Goal: Task Accomplishment & Management: Complete application form

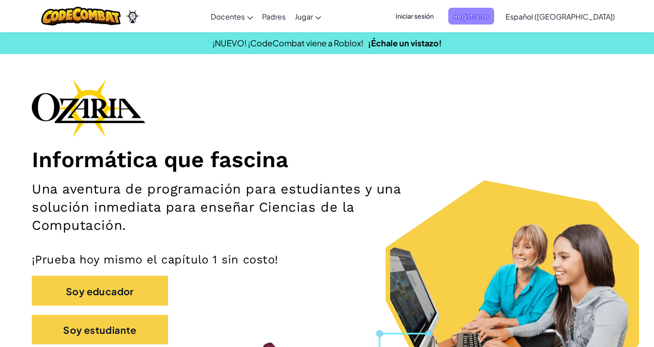
click at [489, 18] on font "Registrarse" at bounding box center [471, 16] width 35 height 8
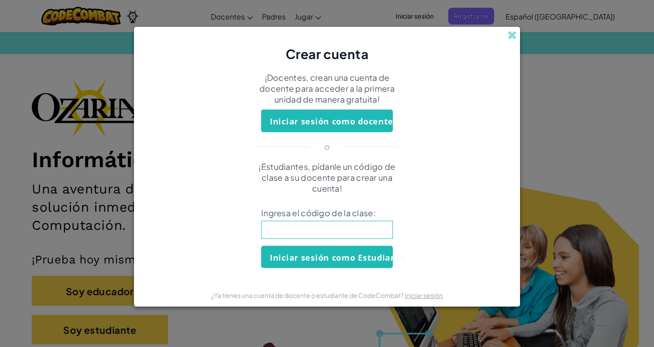
click at [378, 236] on input at bounding box center [327, 230] width 132 height 18
type input "RunYesSharp"
click at [331, 260] on font "Iniciar sesión como Estudiante" at bounding box center [338, 257] width 136 height 11
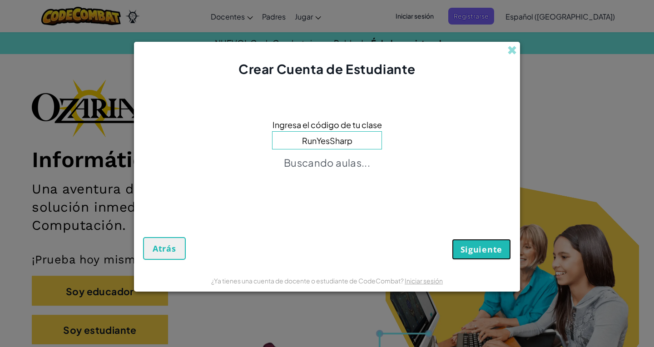
click at [492, 255] on button "Siguiente" at bounding box center [481, 249] width 59 height 21
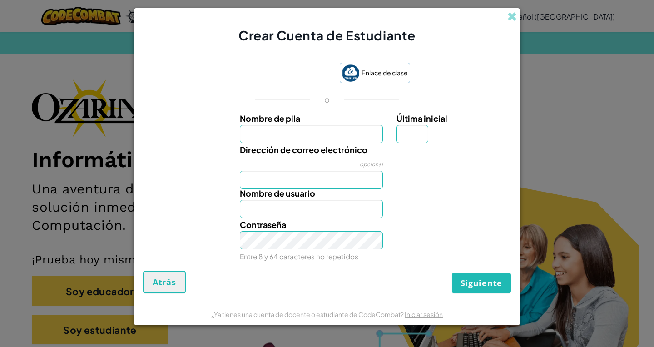
click at [341, 145] on font "Dirección de correo electrónico" at bounding box center [304, 149] width 128 height 10
click at [341, 171] on input "Dirección de correo electrónico" at bounding box center [311, 180] width 143 height 18
click at [338, 138] on input "Nombre de pila" at bounding box center [311, 134] width 143 height 18
type input "j"
type input "[PERSON_NAME]"
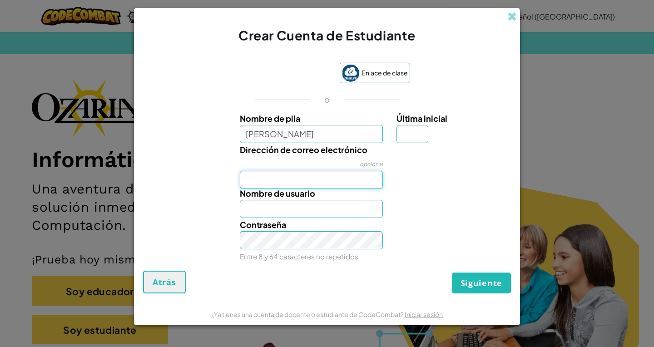
click at [325, 178] on input "Dirección de correo electrónico" at bounding box center [311, 180] width 143 height 18
type input "[PERSON_NAME]"
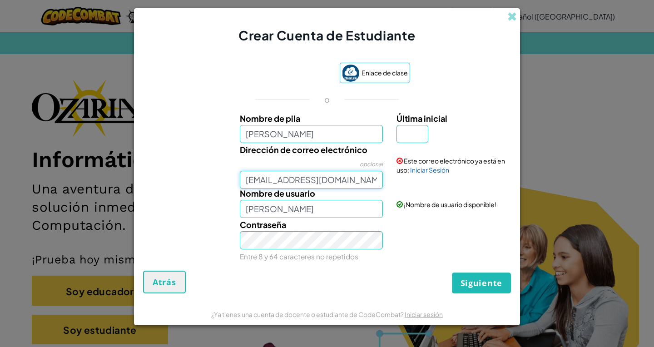
click at [297, 183] on input "[EMAIL_ADDRESS][DOMAIN_NAME]" at bounding box center [311, 180] width 143 height 18
click at [288, 179] on input "[EMAIL_ADDRESS][DOMAIN_NAME]" at bounding box center [311, 180] width 143 height 18
type input "[EMAIL_ADDRESS][DOMAIN_NAME]"
click at [355, 202] on input "[PERSON_NAME]" at bounding box center [311, 209] width 143 height 18
click at [377, 182] on input "[EMAIL_ADDRESS][DOMAIN_NAME]" at bounding box center [311, 180] width 143 height 18
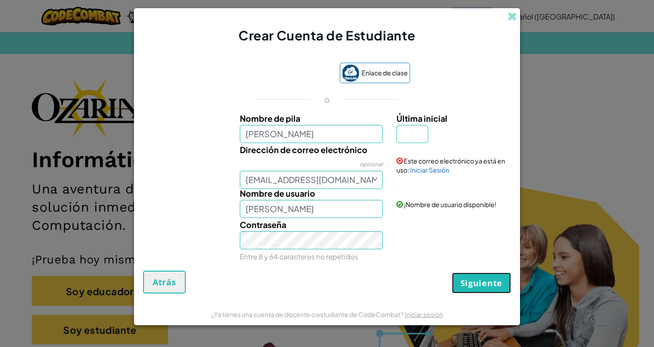
click at [475, 288] on font "Siguiente" at bounding box center [481, 282] width 42 height 11
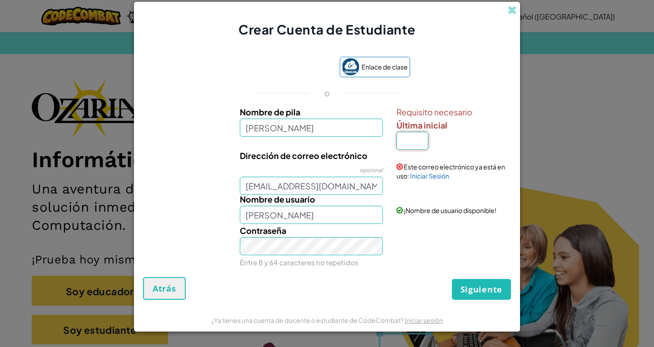
click at [417, 143] on input "Última inicial" at bounding box center [412, 141] width 32 height 18
type input "Q"
type input "[PERSON_NAME] Q"
click at [348, 215] on input "[PERSON_NAME] Q" at bounding box center [311, 215] width 143 height 18
click at [497, 295] on font "Siguiente" at bounding box center [481, 289] width 42 height 11
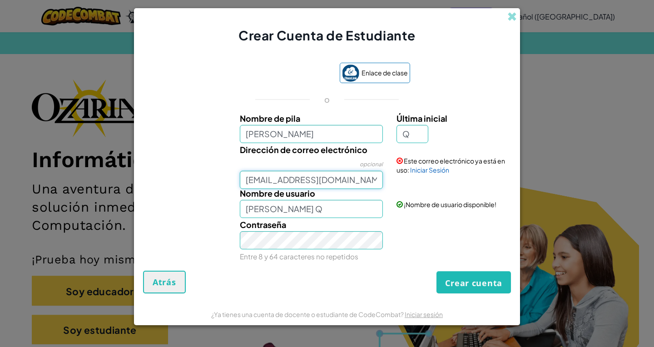
click at [362, 176] on input "[EMAIL_ADDRESS][DOMAIN_NAME]" at bounding box center [311, 180] width 143 height 18
click at [434, 168] on font "Iniciar Sesión" at bounding box center [429, 170] width 39 height 8
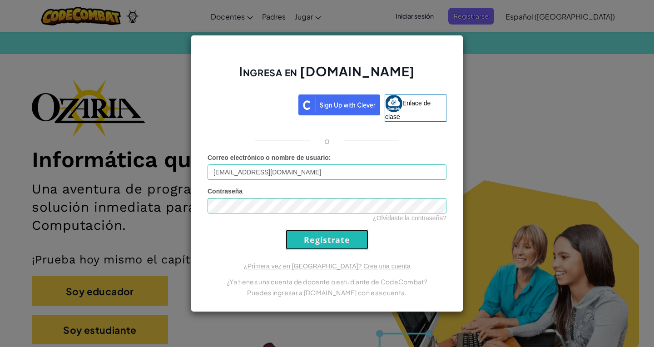
click at [349, 244] on input "Regístrate" at bounding box center [327, 239] width 83 height 20
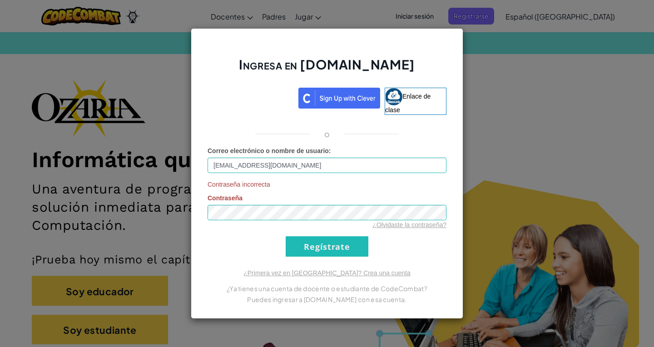
click at [513, 164] on div "Ingresa en [DOMAIN_NAME] Enlace de clase o Correo electrónico o nombre de usuar…" at bounding box center [327, 173] width 654 height 347
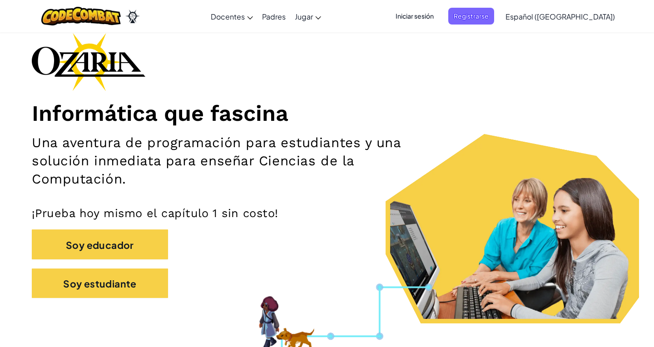
scroll to position [47, 0]
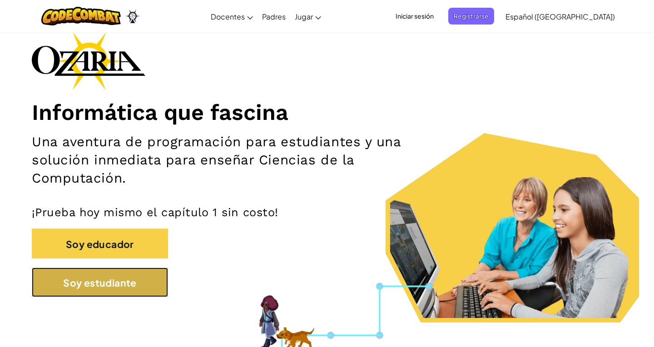
click at [132, 287] on font "Soy estudiante" at bounding box center [100, 282] width 74 height 12
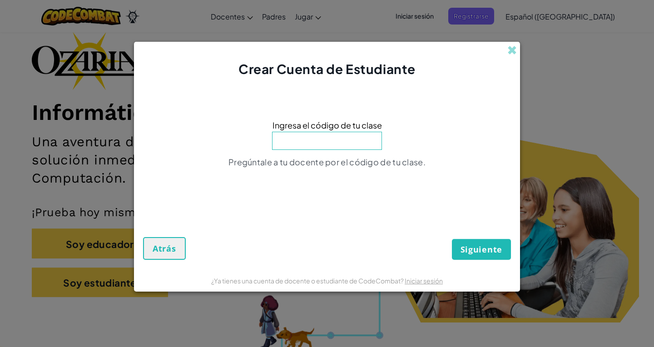
click at [355, 141] on input at bounding box center [327, 141] width 110 height 18
type input "RunYesSharp"
click at [484, 244] on font "Siguiente" at bounding box center [481, 249] width 42 height 11
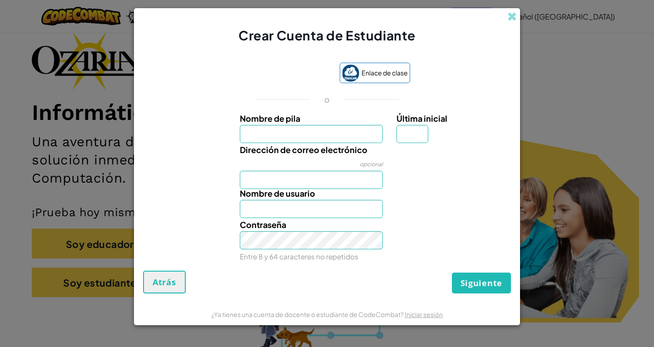
type input "[PERSON_NAME]"
click at [321, 181] on input "Dirección de correo electrónico" at bounding box center [311, 180] width 143 height 18
type input "[EMAIL_ADDRESS][DOMAIN_NAME]"
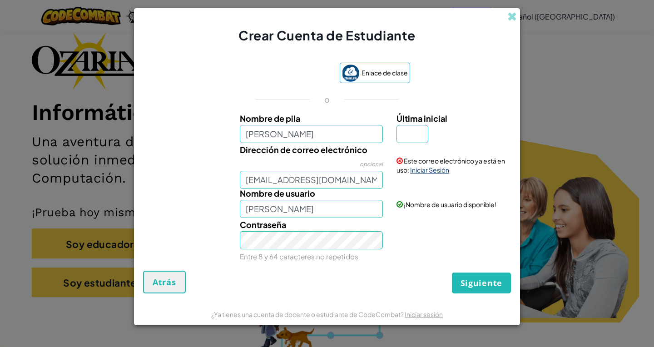
click at [431, 173] on font "Iniciar Sesión" at bounding box center [429, 170] width 39 height 8
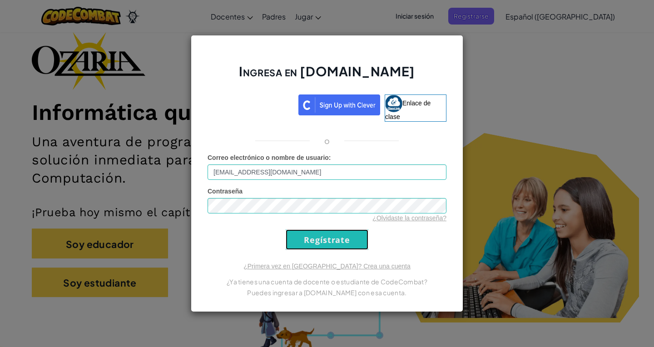
click at [332, 236] on input "Regístrate" at bounding box center [327, 239] width 83 height 20
